Goal: Navigation & Orientation: Find specific page/section

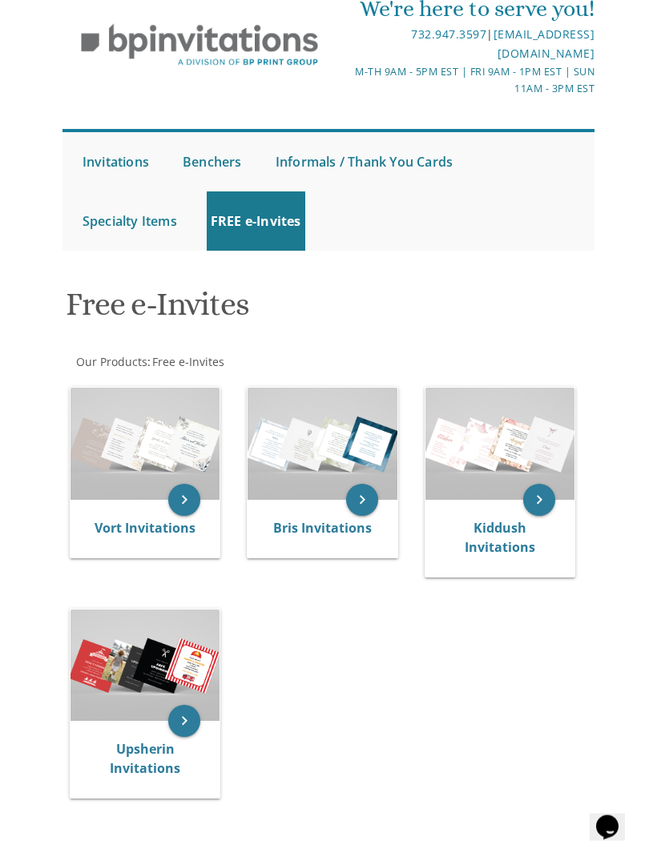
scroll to position [69, 0]
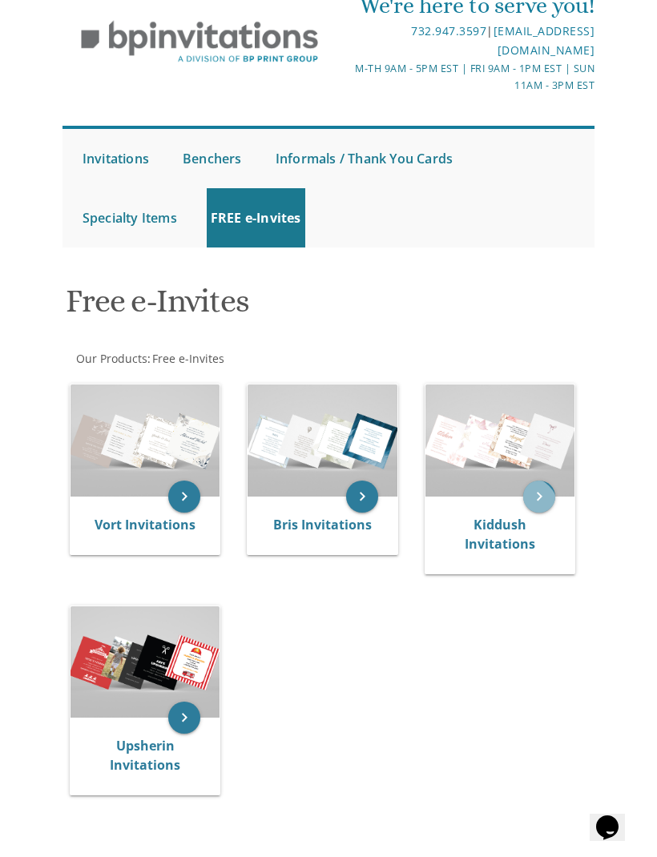
click at [527, 508] on icon "keyboard_arrow_right" at bounding box center [539, 497] width 32 height 32
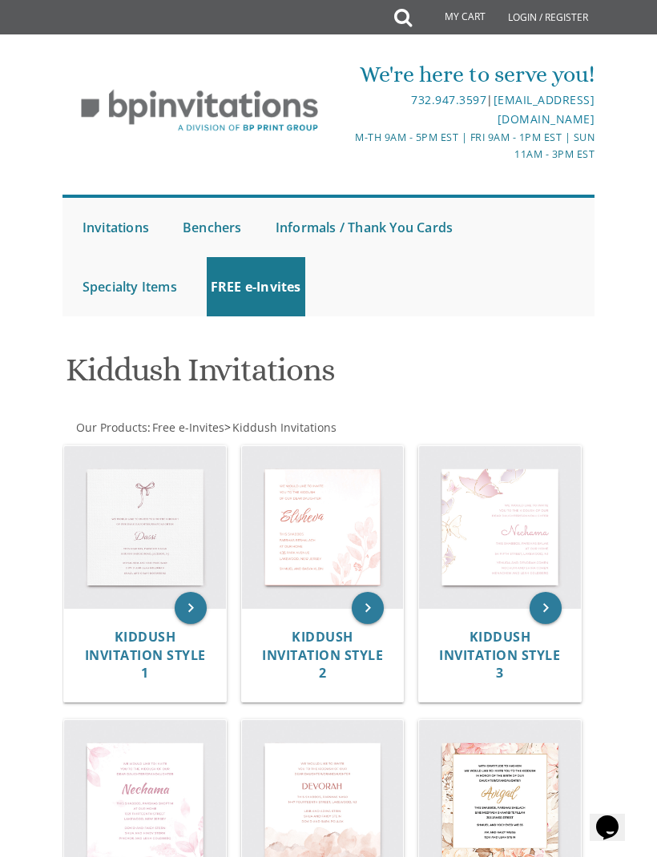
click at [175, 531] on img at bounding box center [145, 527] width 162 height 162
click at [179, 612] on icon "keyboard_arrow_right" at bounding box center [191, 608] width 32 height 32
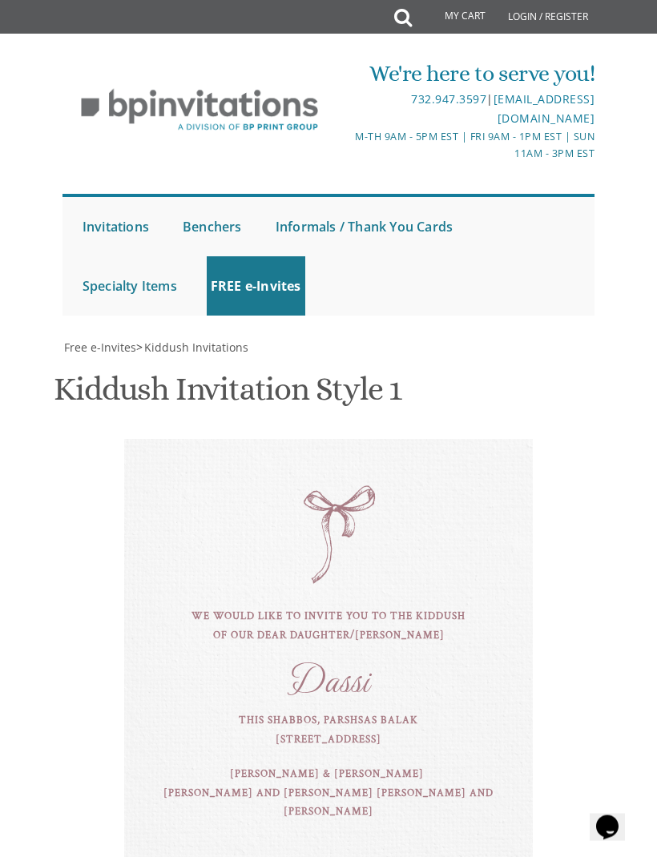
scroll to position [369, 0]
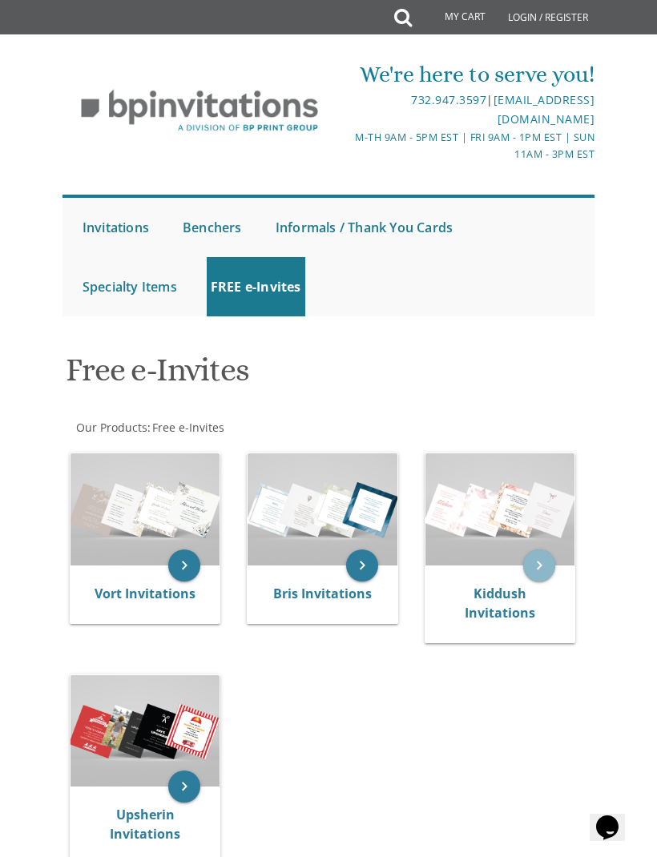
click at [540, 555] on icon "keyboard_arrow_right" at bounding box center [539, 566] width 32 height 32
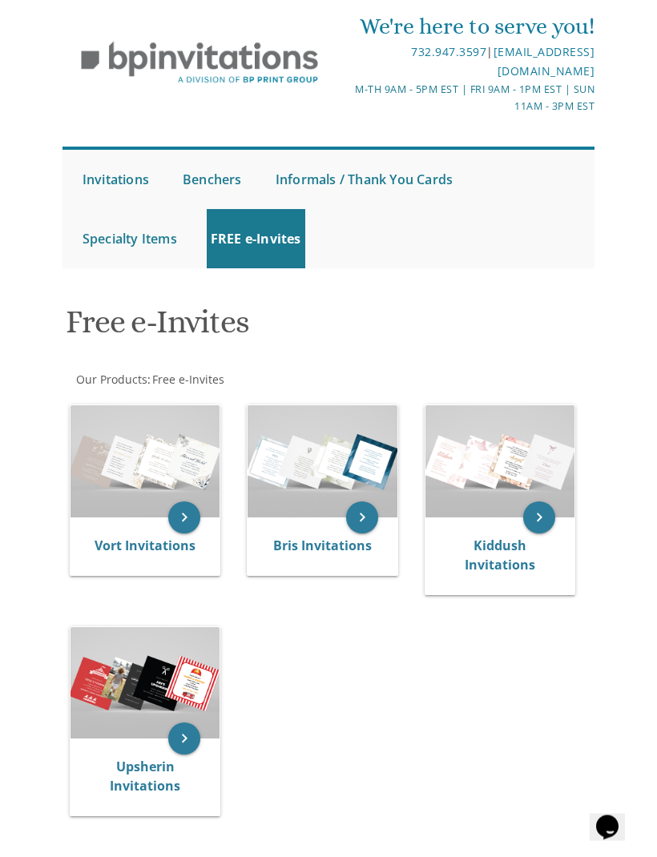
scroll to position [48, 0]
click at [378, 515] on img at bounding box center [322, 461] width 149 height 112
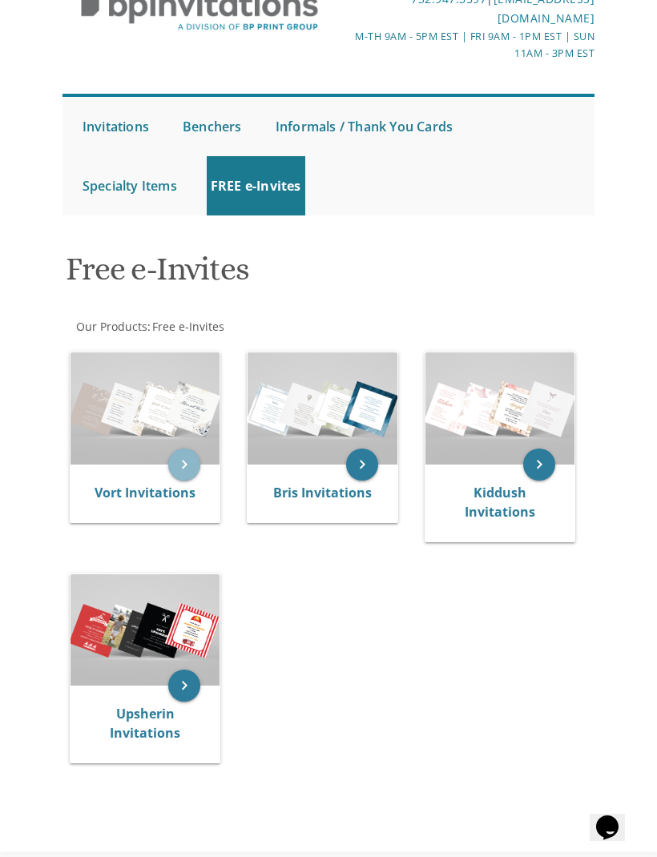
click at [193, 462] on icon "keyboard_arrow_right" at bounding box center [184, 465] width 32 height 32
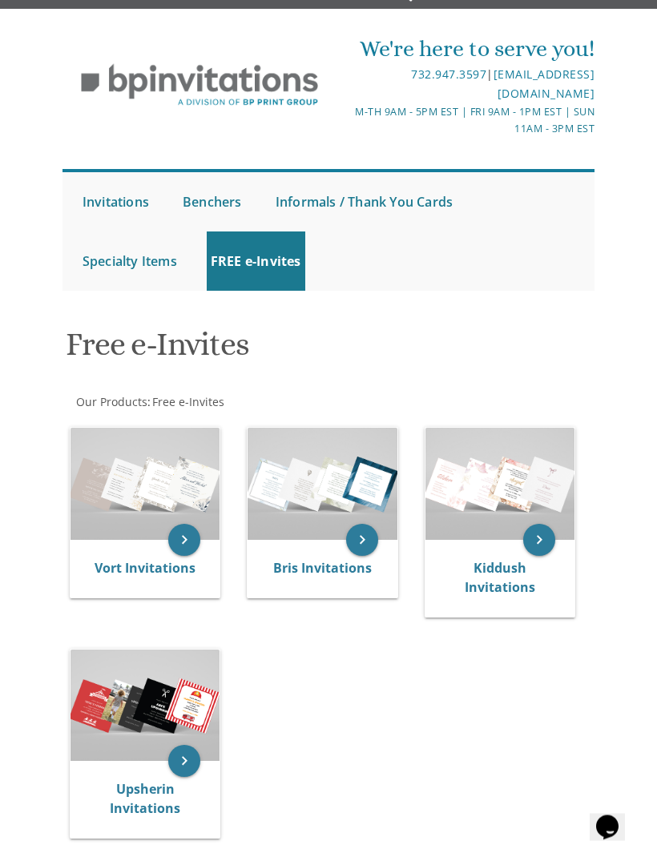
scroll to position [0, 0]
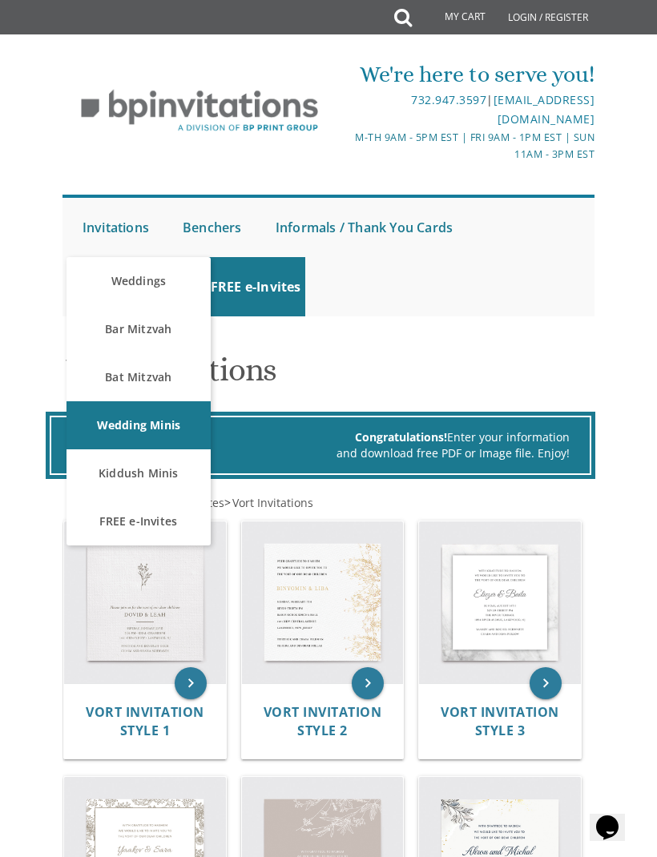
click at [178, 478] on link "Kiddush Minis" at bounding box center [139, 474] width 144 height 48
click at [168, 476] on link "Kiddush Minis" at bounding box center [139, 474] width 144 height 48
click at [170, 479] on link "Kiddush Minis" at bounding box center [139, 474] width 144 height 48
click at [171, 476] on link "Kiddush Minis" at bounding box center [139, 474] width 144 height 48
click at [169, 483] on link "Kiddush Minis" at bounding box center [139, 474] width 144 height 48
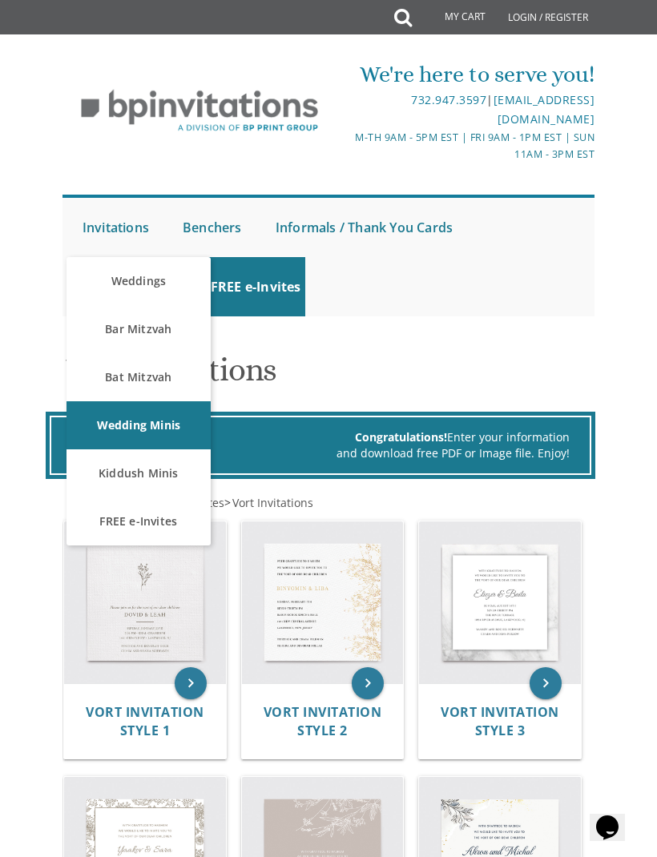
click at [166, 466] on link "Kiddush Minis" at bounding box center [139, 474] width 144 height 48
click at [162, 429] on link "Wedding Minis" at bounding box center [139, 425] width 144 height 48
